Goal: Information Seeking & Learning: Learn about a topic

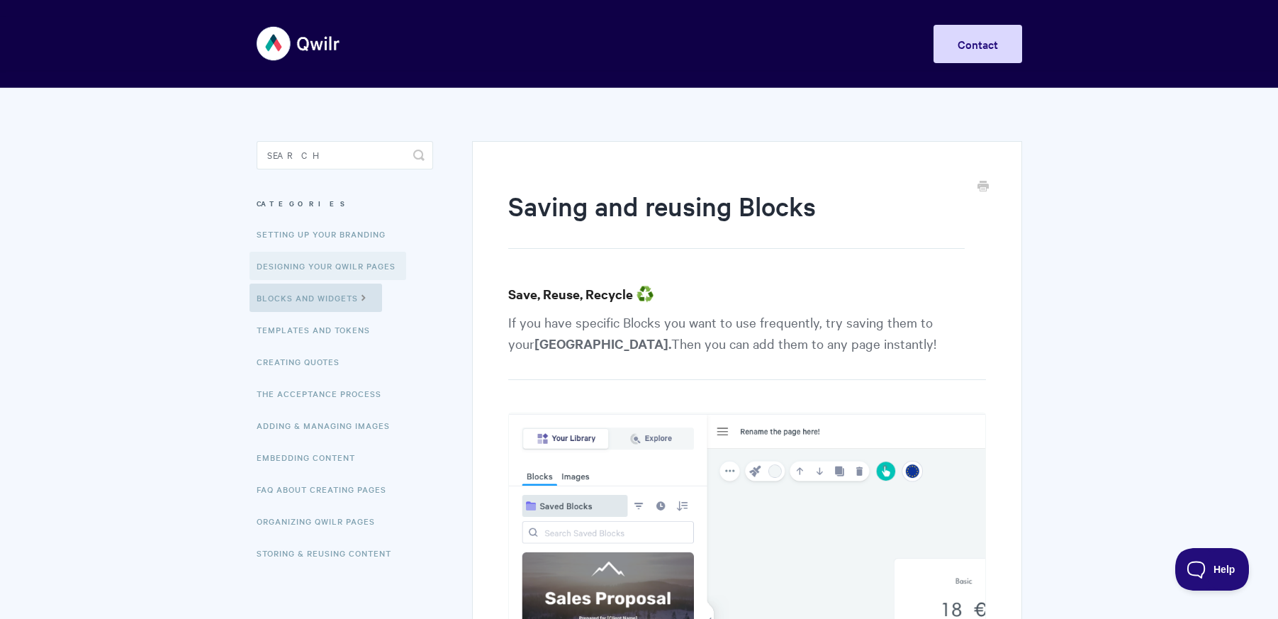
click at [332, 265] on link "Designing Your Qwilr Pages" at bounding box center [327, 266] width 157 height 28
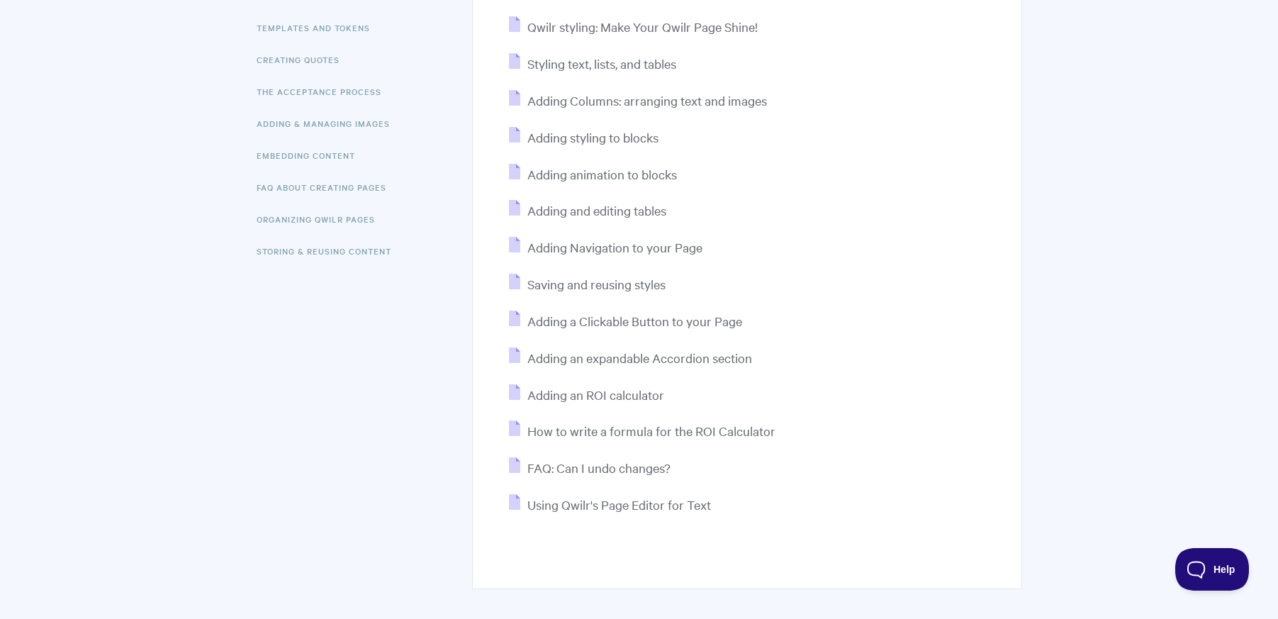
scroll to position [231, 0]
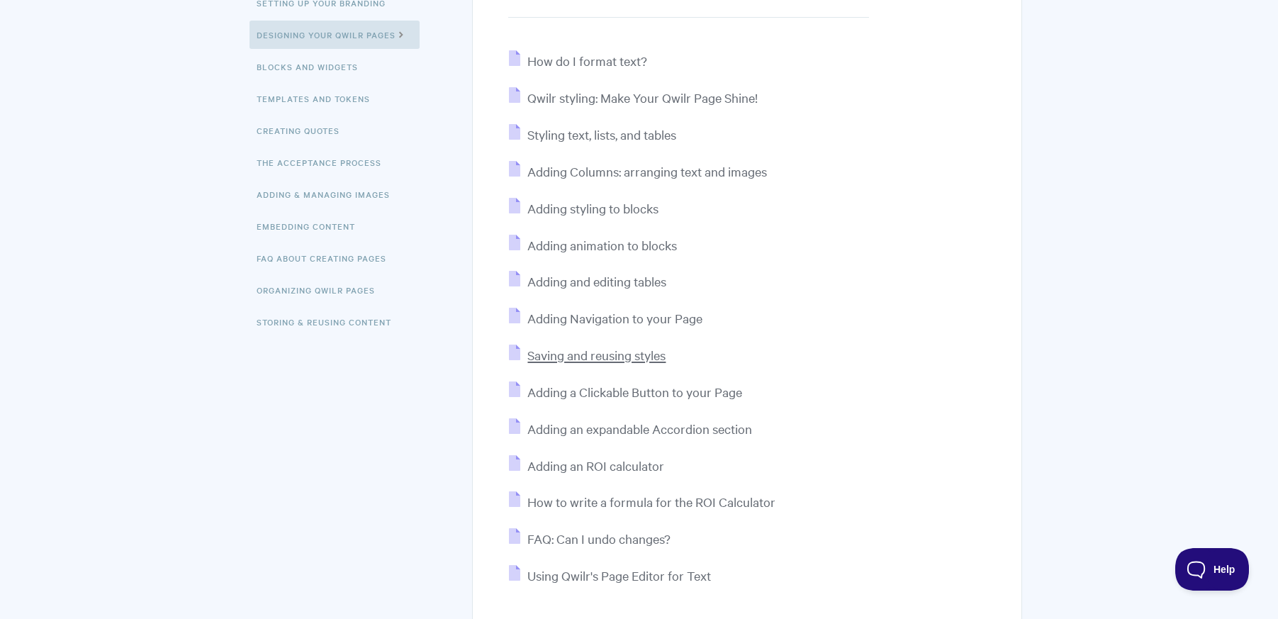
click at [591, 350] on span "Saving and reusing styles" at bounding box center [596, 355] width 138 height 16
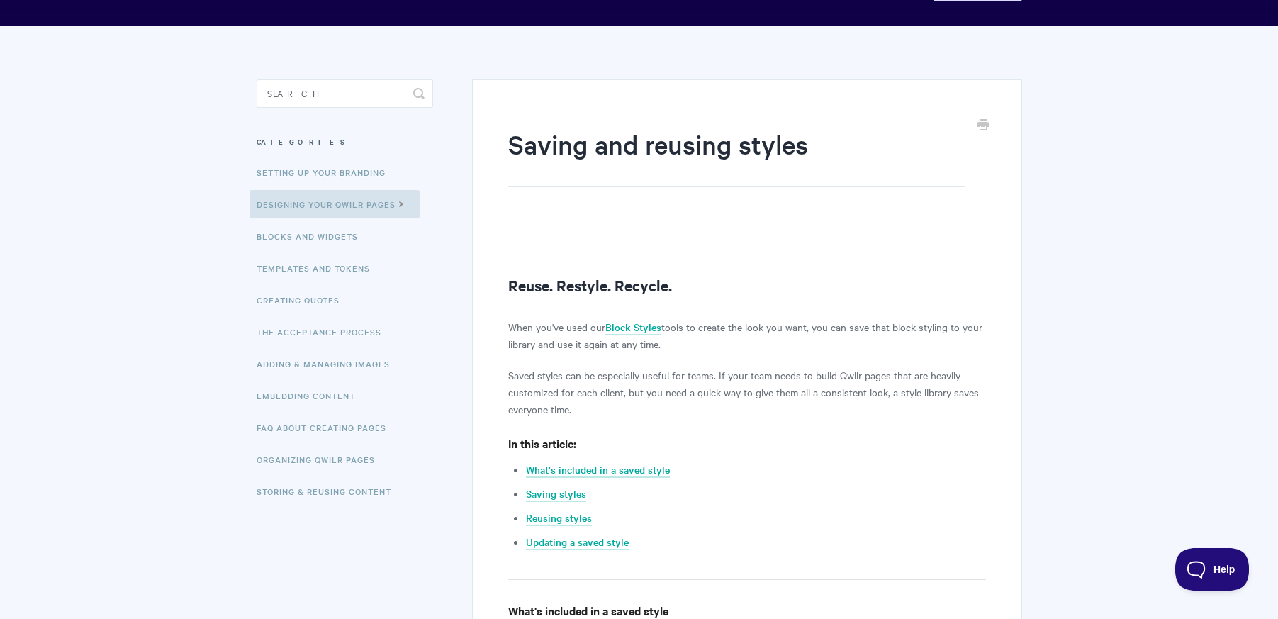
scroll to position [142, 0]
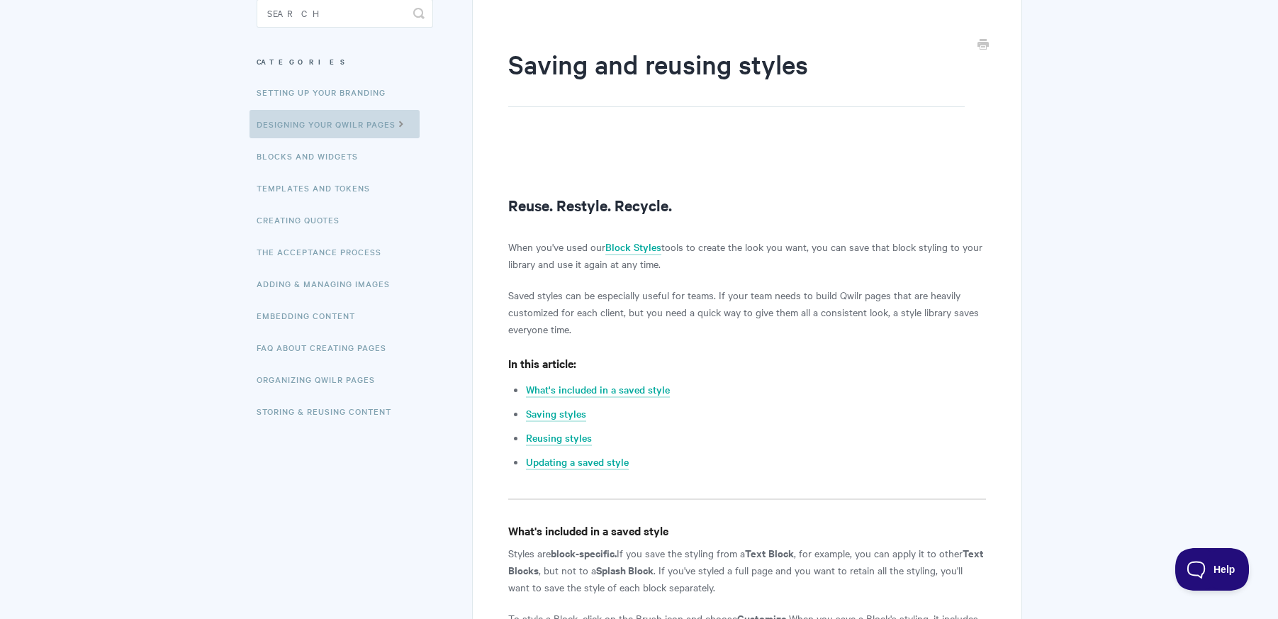
click at [371, 121] on link "Designing Your Qwilr Pages" at bounding box center [334, 124] width 170 height 28
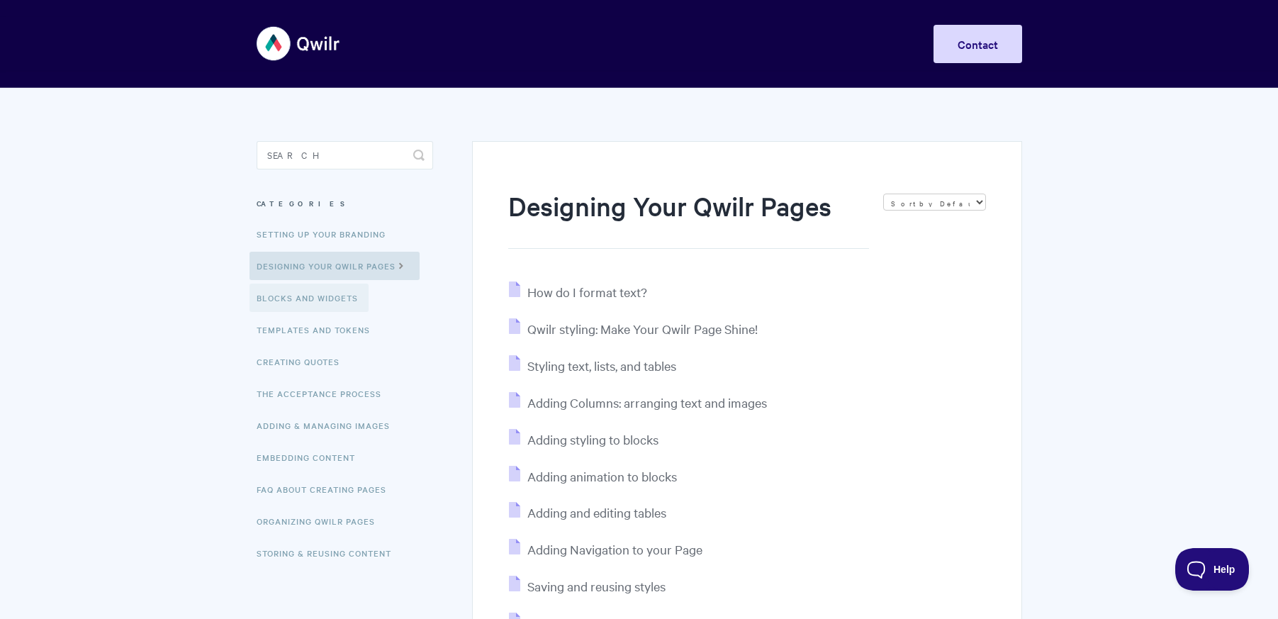
click at [322, 300] on link "Blocks and Widgets" at bounding box center [308, 297] width 119 height 28
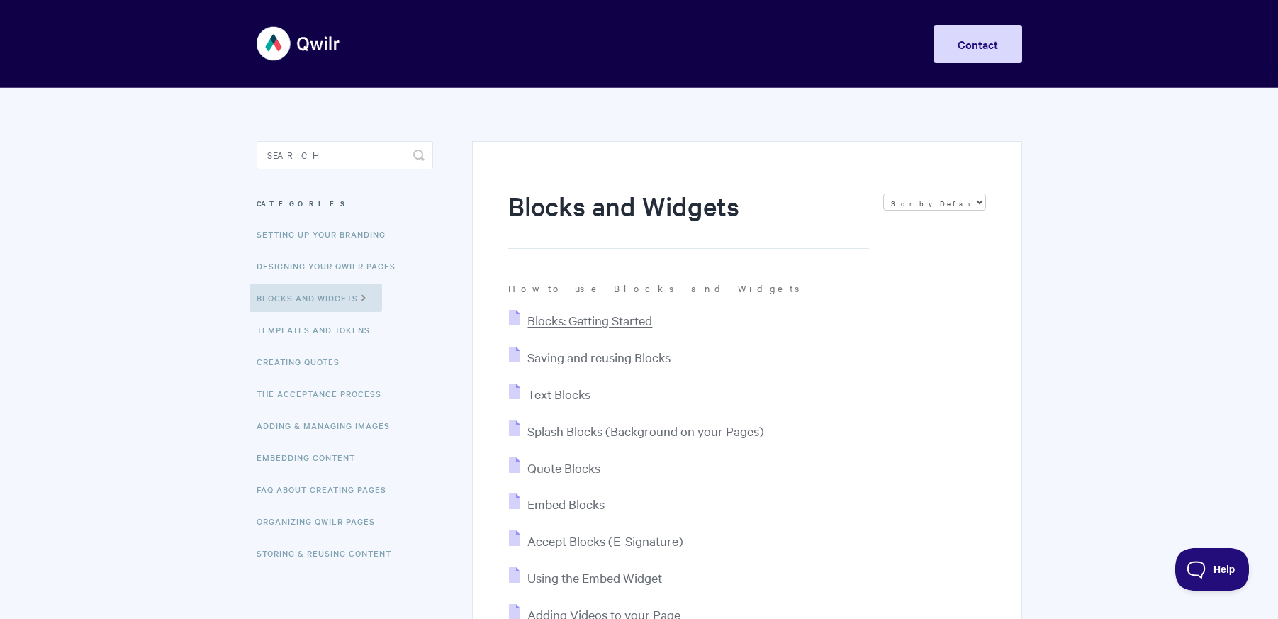
click at [594, 324] on span "Blocks: Getting Started" at bounding box center [589, 320] width 125 height 16
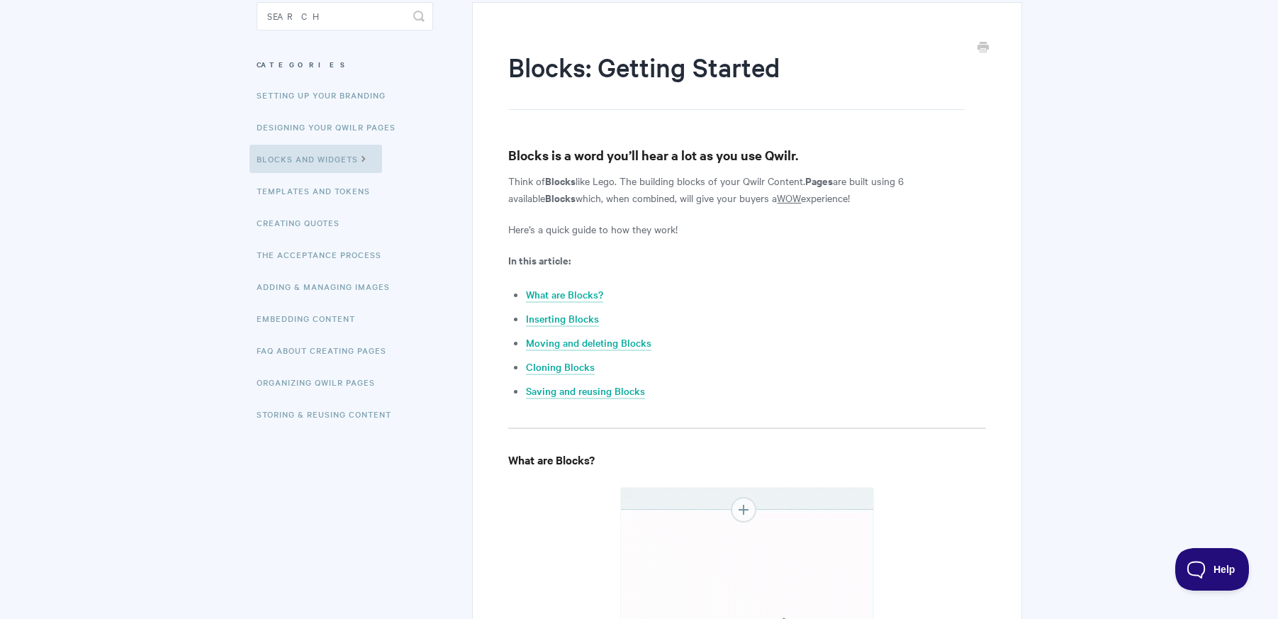
scroll to position [142, 0]
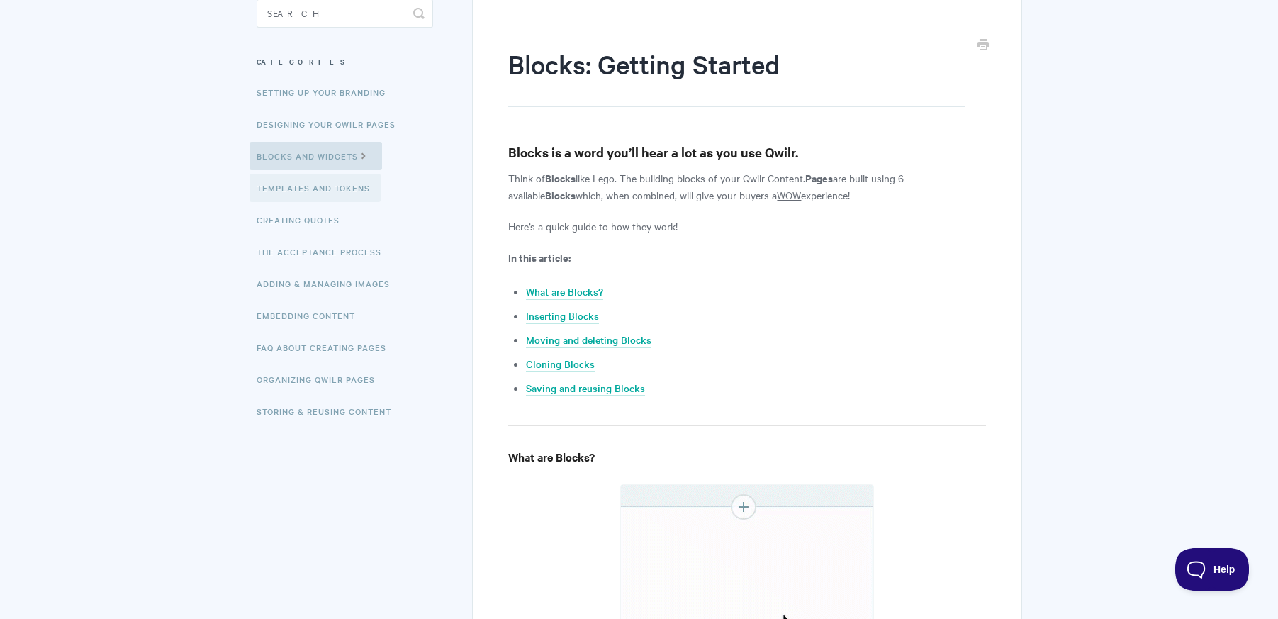
click at [335, 189] on link "Templates and Tokens" at bounding box center [314, 188] width 131 height 28
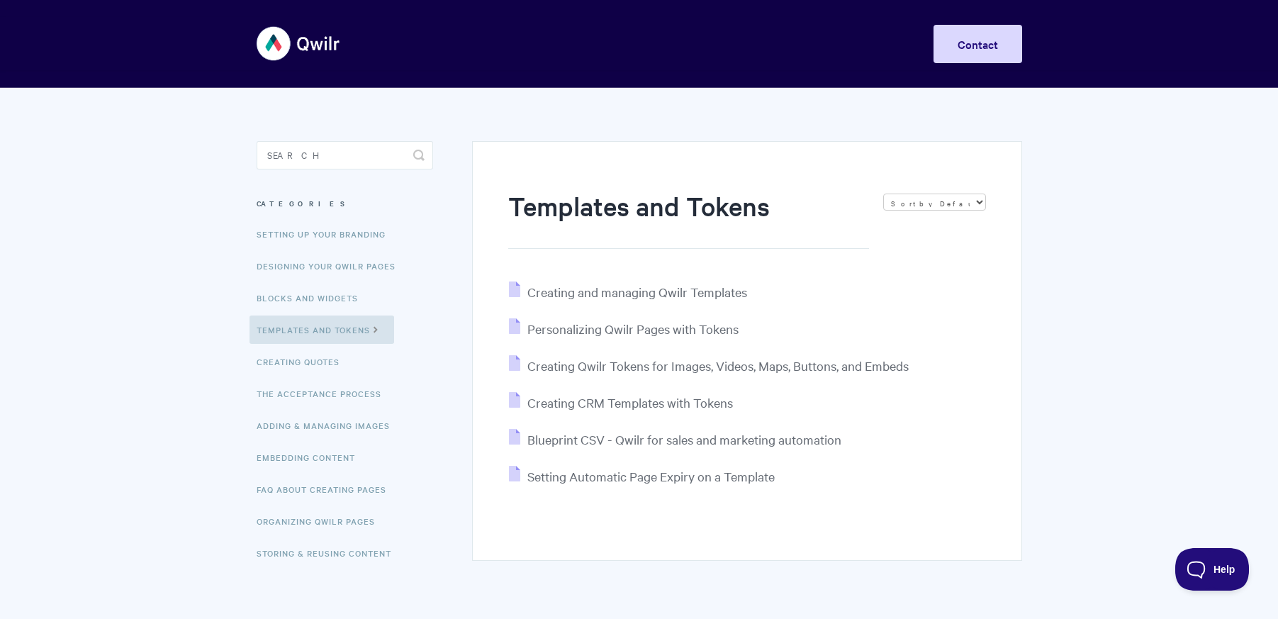
scroll to position [57, 0]
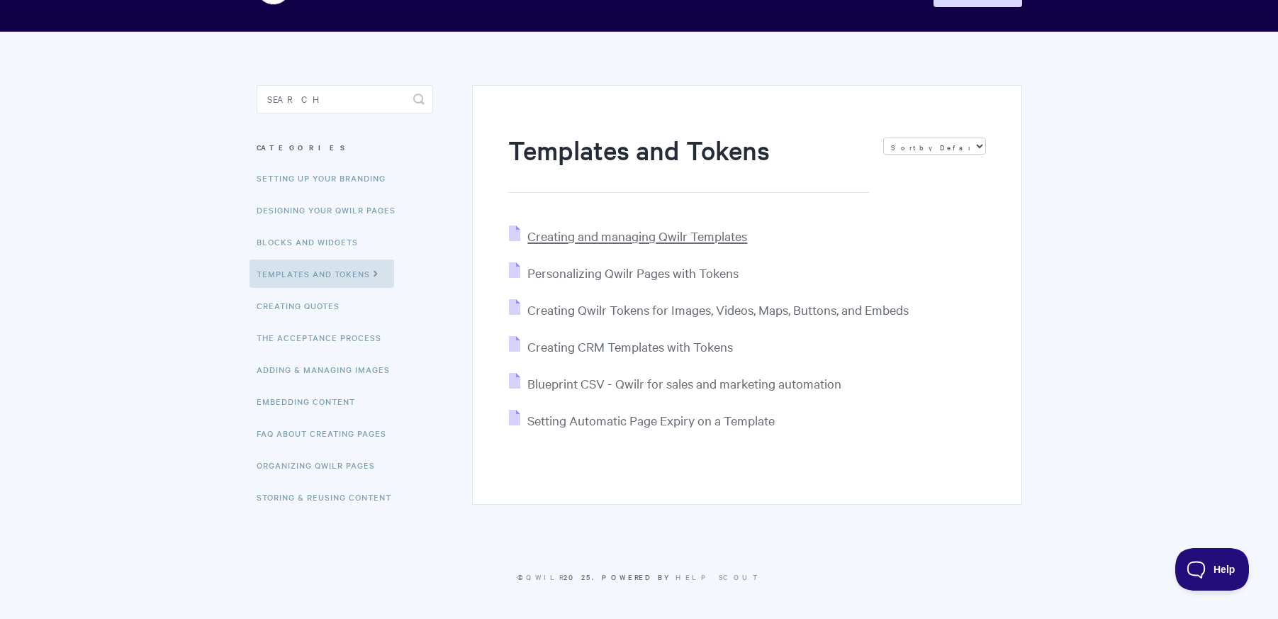
click at [664, 236] on span "Creating and managing Qwilr Templates" at bounding box center [637, 235] width 220 height 16
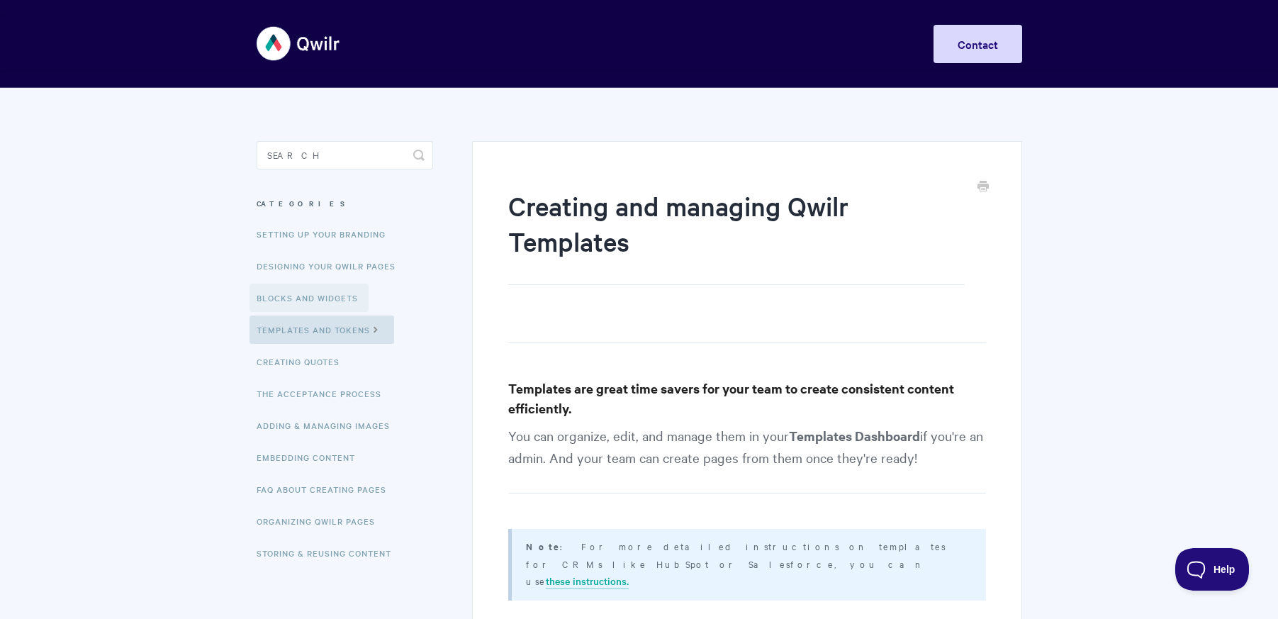
click at [319, 298] on link "Blocks and Widgets" at bounding box center [308, 297] width 119 height 28
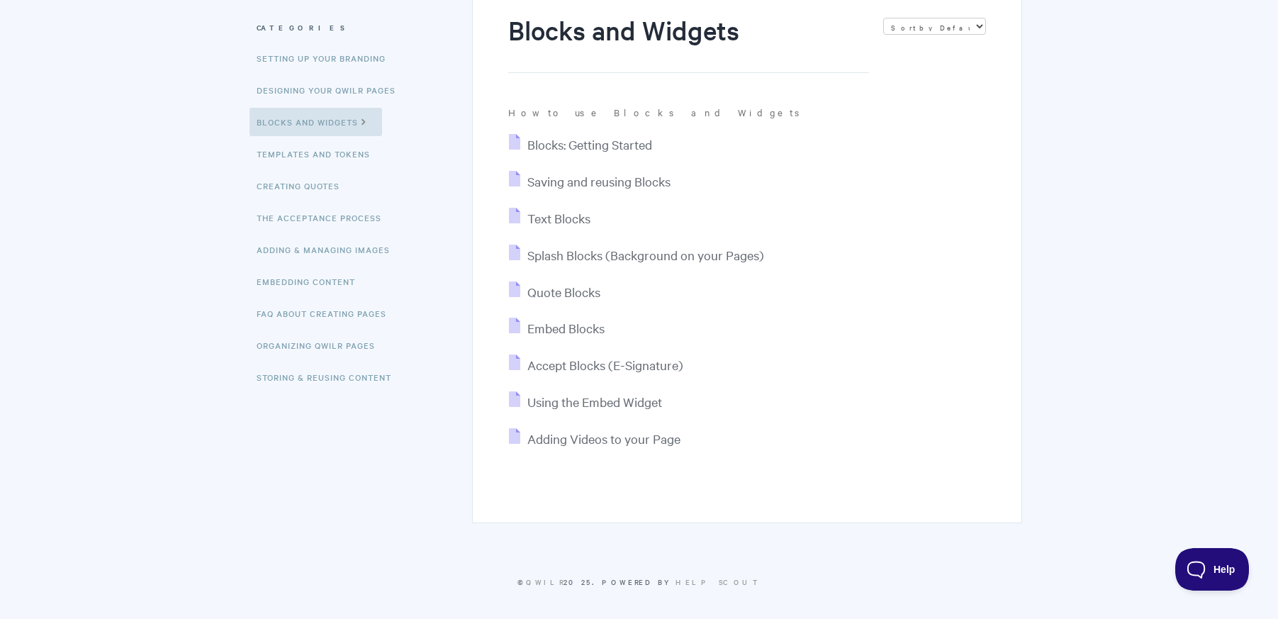
scroll to position [181, 0]
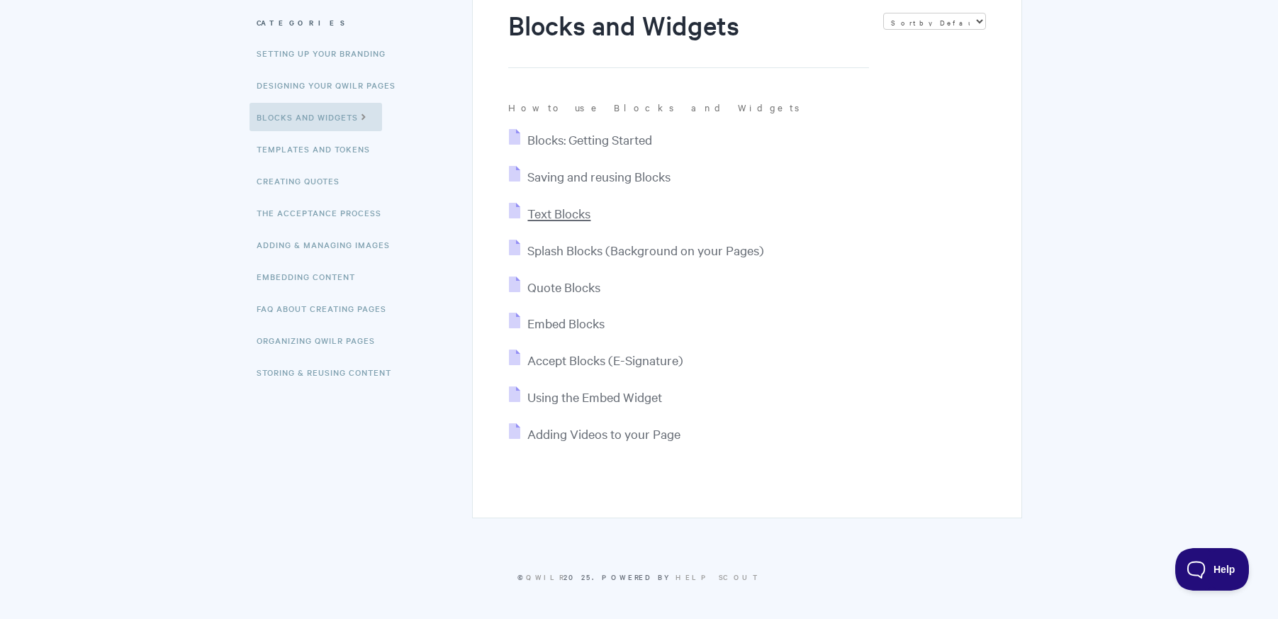
click at [558, 210] on span "Text Blocks" at bounding box center [558, 213] width 63 height 16
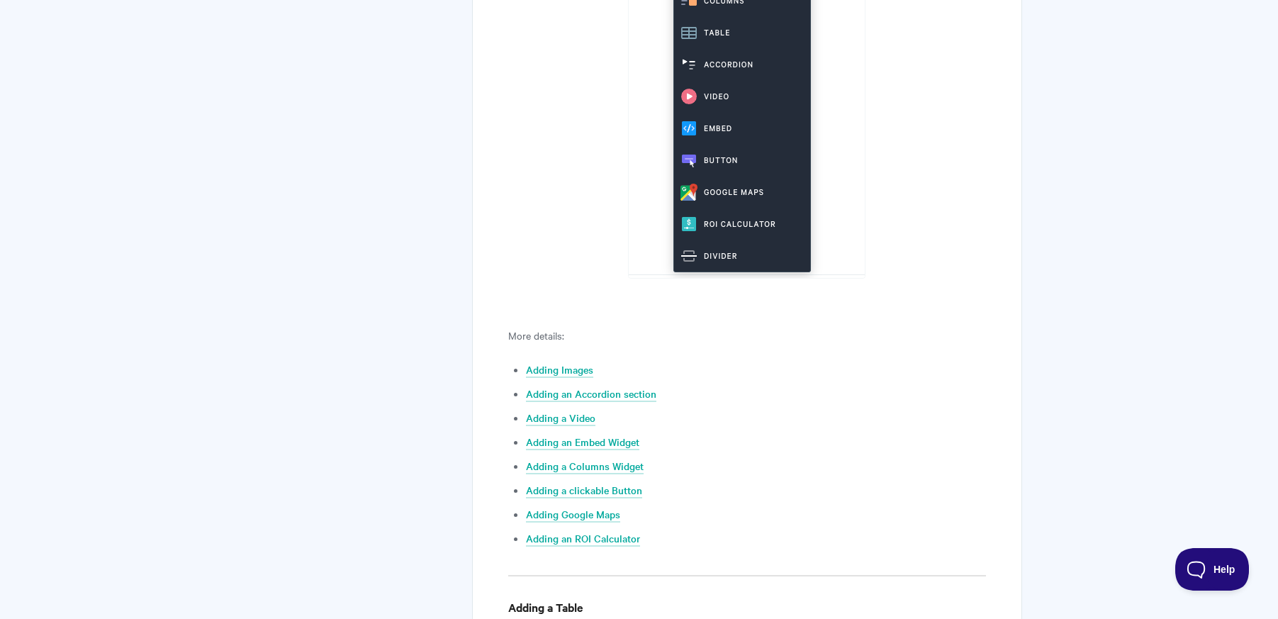
scroll to position [2622, 0]
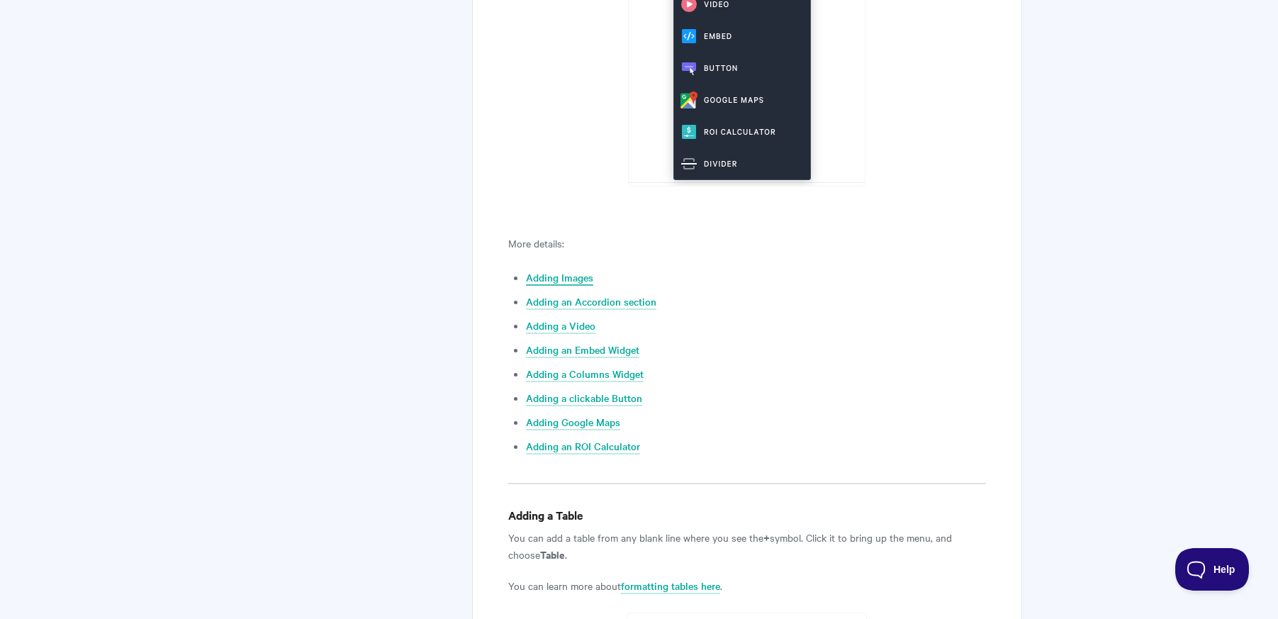
click at [563, 279] on link "Adding Images" at bounding box center [559, 278] width 67 height 16
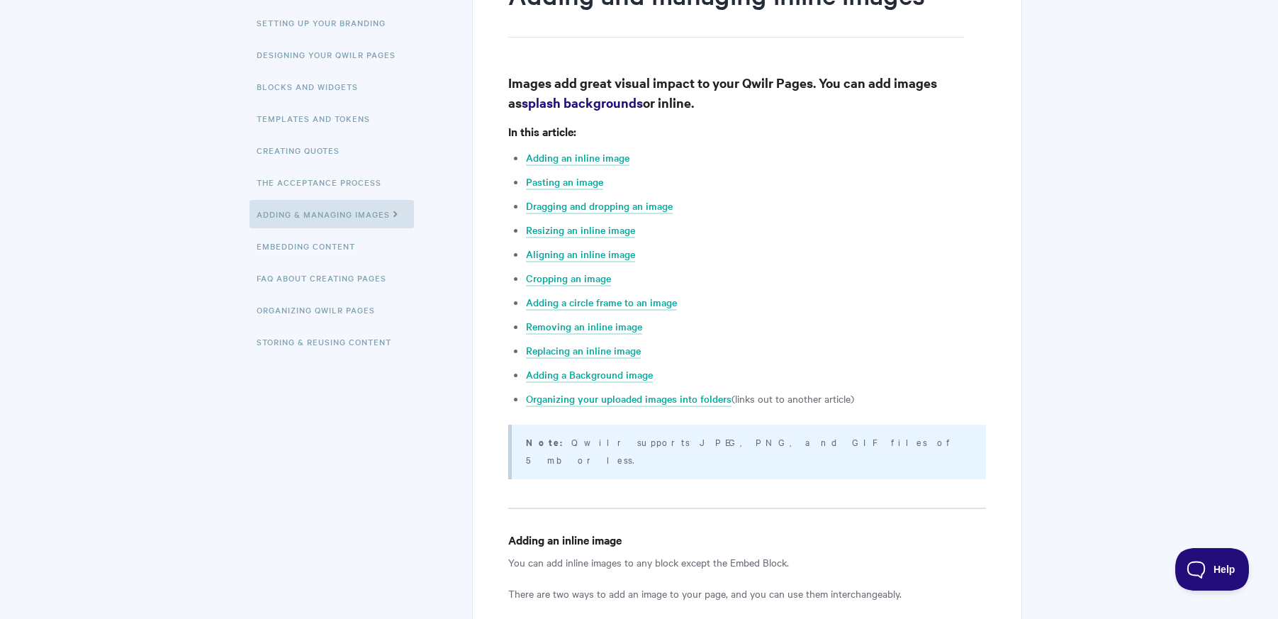
scroll to position [213, 0]
